Goal: Check status: Check status

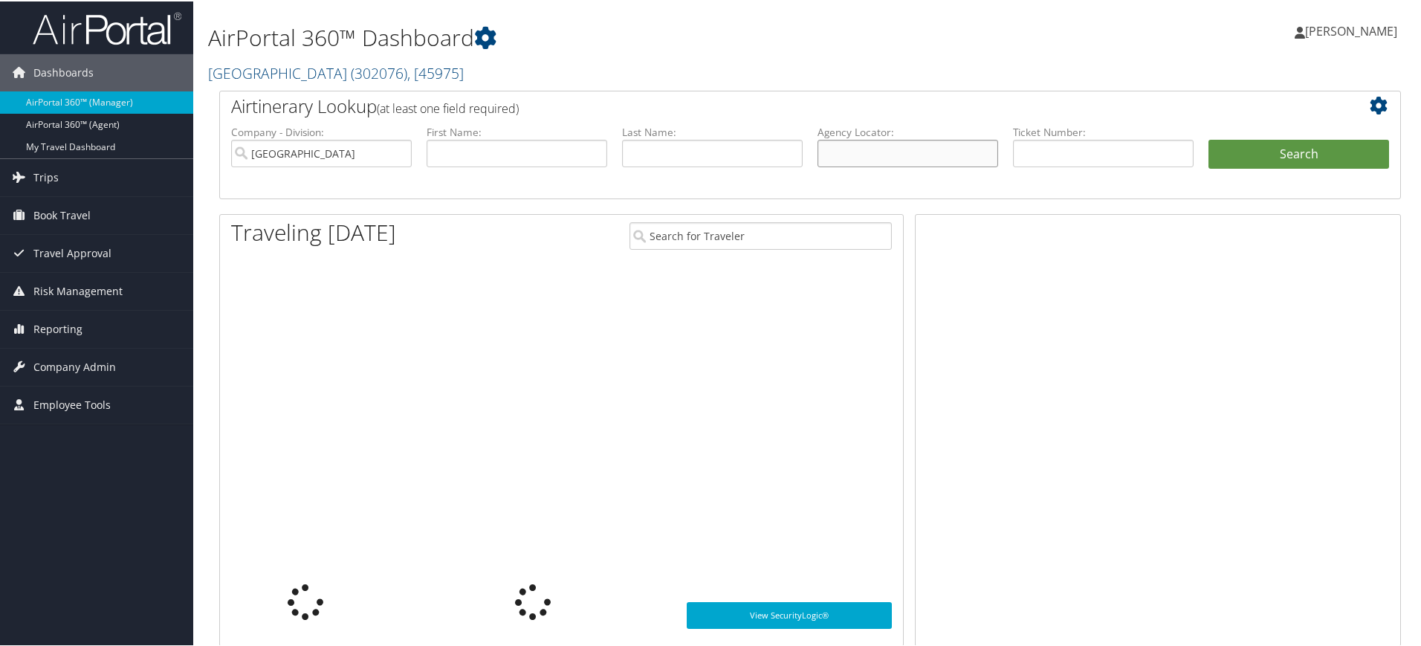
click at [919, 145] on input "text" at bounding box center [907, 151] width 181 height 27
paste input "D1XHBT"
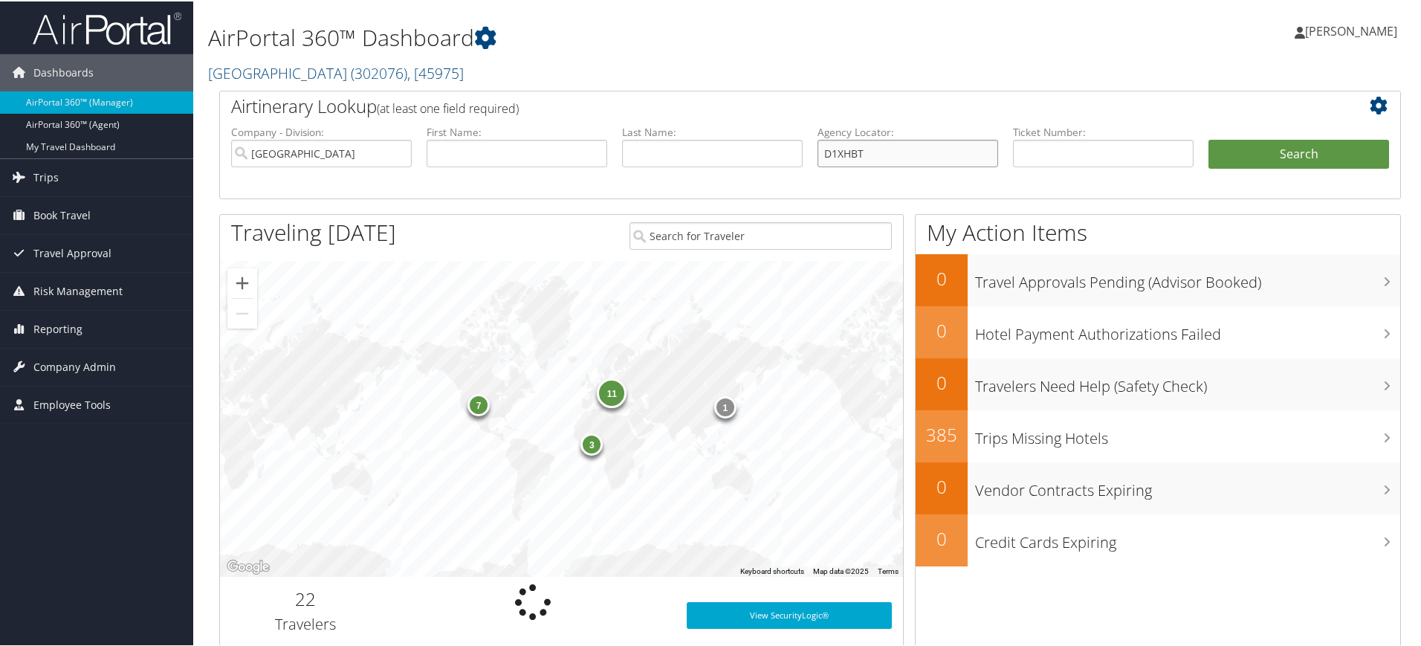
type input "D1XHBT"
click at [398, 154] on input "[GEOGRAPHIC_DATA]" at bounding box center [321, 151] width 181 height 27
click at [1294, 155] on button "Search" at bounding box center [1298, 153] width 181 height 30
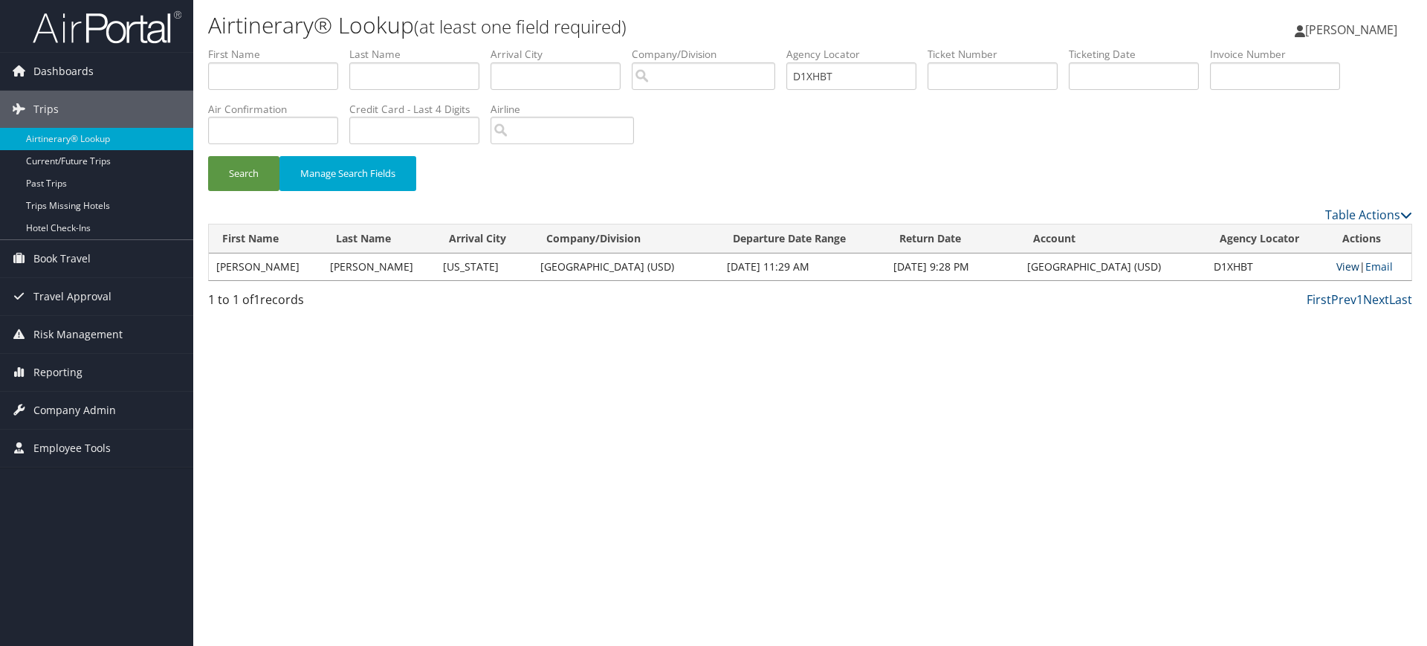
click at [1345, 263] on link "View" at bounding box center [1347, 266] width 23 height 14
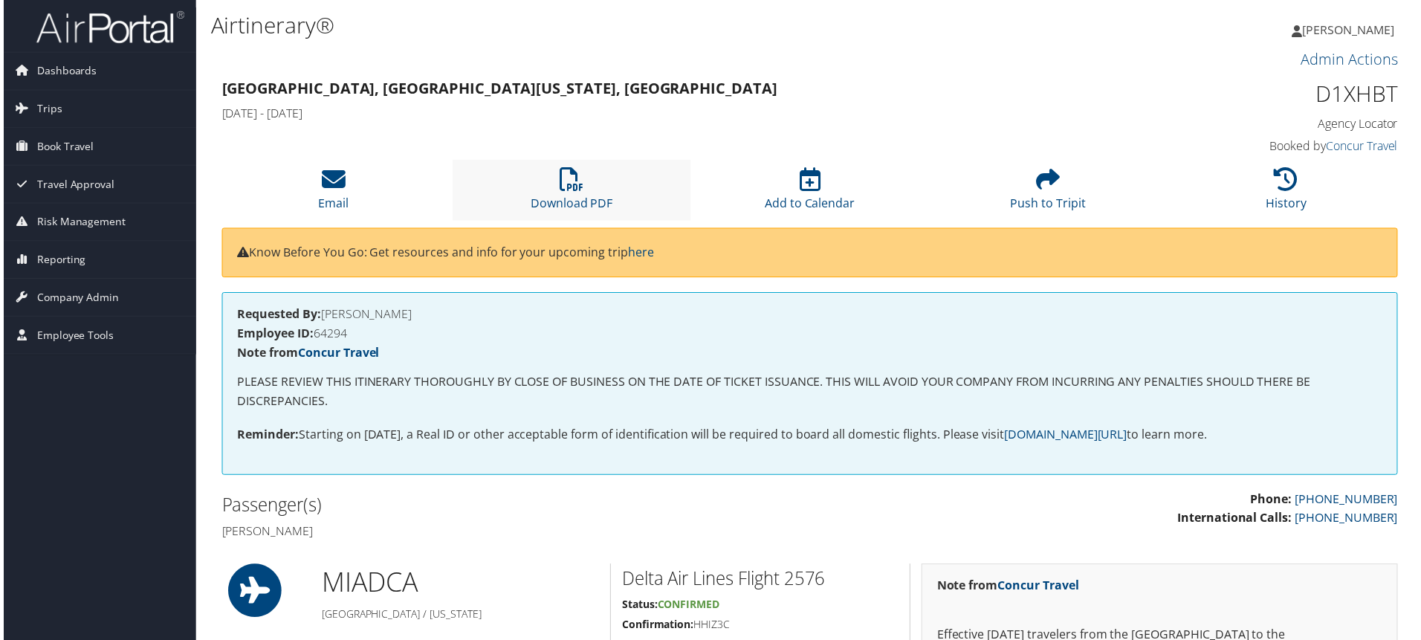
click at [582, 183] on li "Download PDF" at bounding box center [570, 191] width 239 height 60
